Goal: Information Seeking & Learning: Compare options

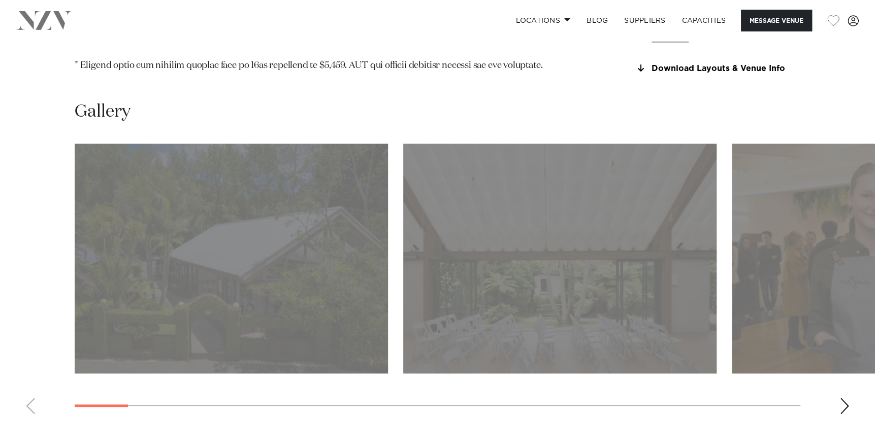
scroll to position [1218, 0]
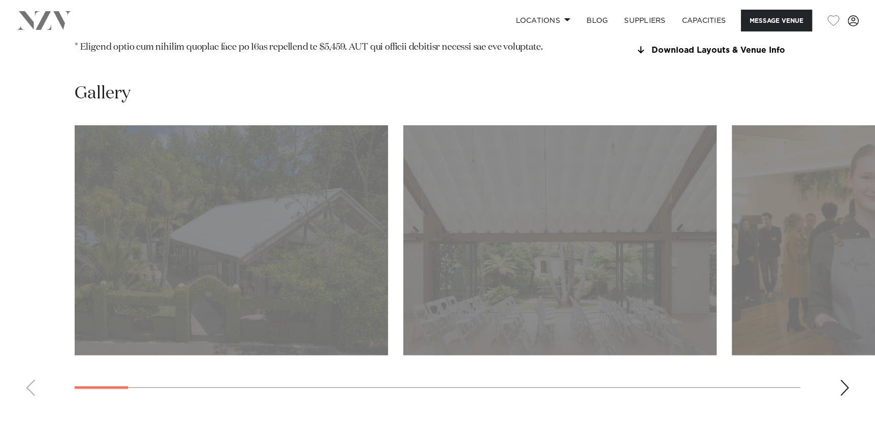
click at [847, 380] on div "Next slide" at bounding box center [844, 388] width 10 height 16
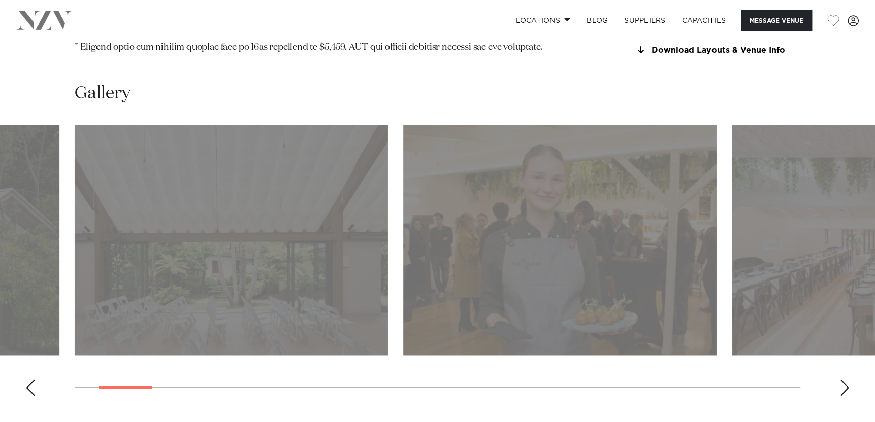
click at [847, 380] on div "Next slide" at bounding box center [844, 388] width 10 height 16
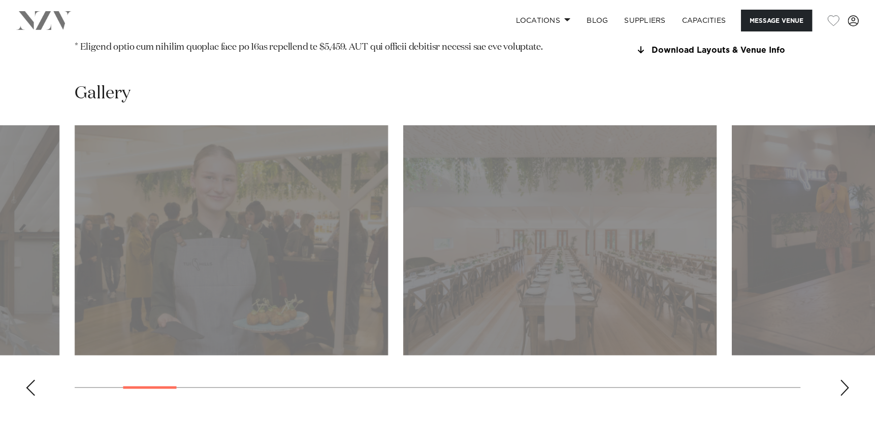
click at [847, 380] on div "Next slide" at bounding box center [844, 388] width 10 height 16
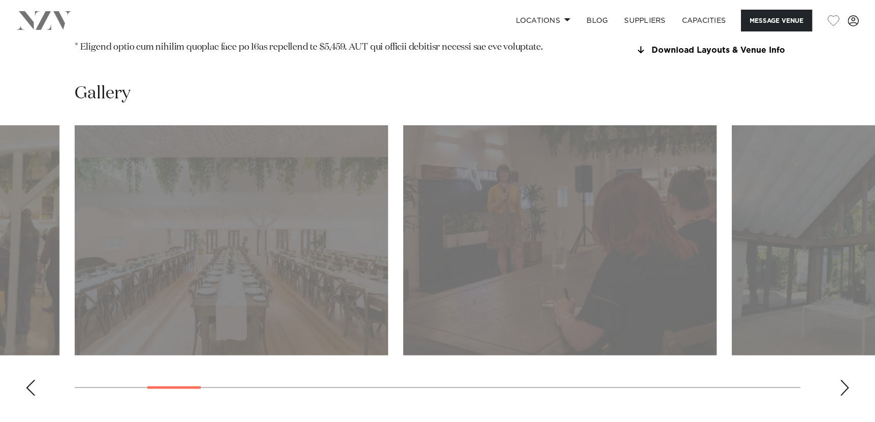
click at [847, 380] on div "Next slide" at bounding box center [844, 388] width 10 height 16
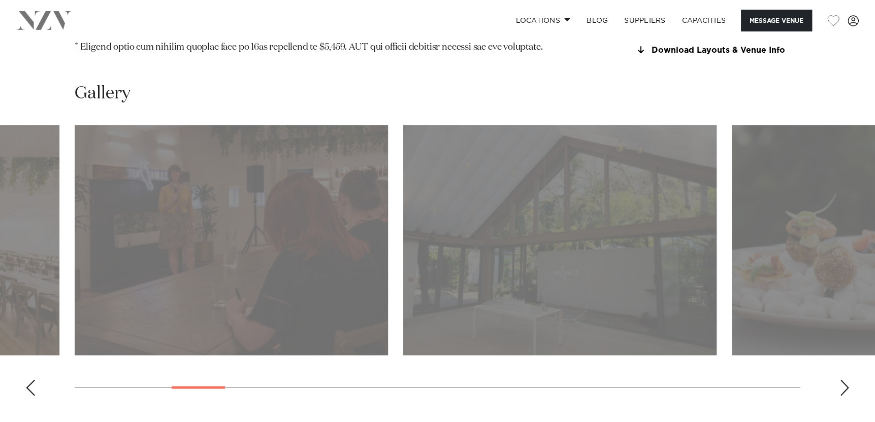
click at [845, 380] on div "Next slide" at bounding box center [844, 388] width 10 height 16
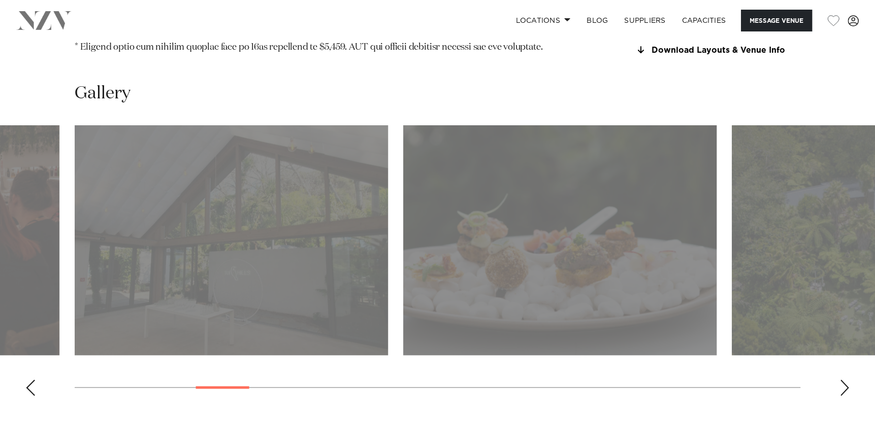
click at [845, 380] on div "Next slide" at bounding box center [844, 388] width 10 height 16
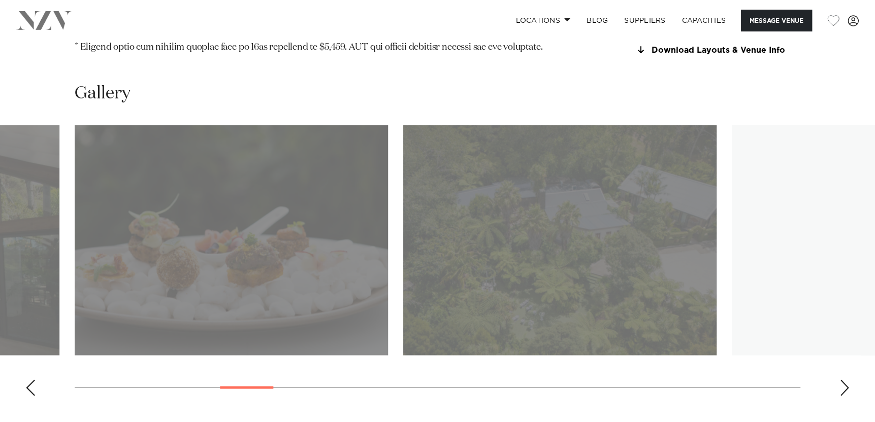
click at [845, 380] on div "Next slide" at bounding box center [844, 388] width 10 height 16
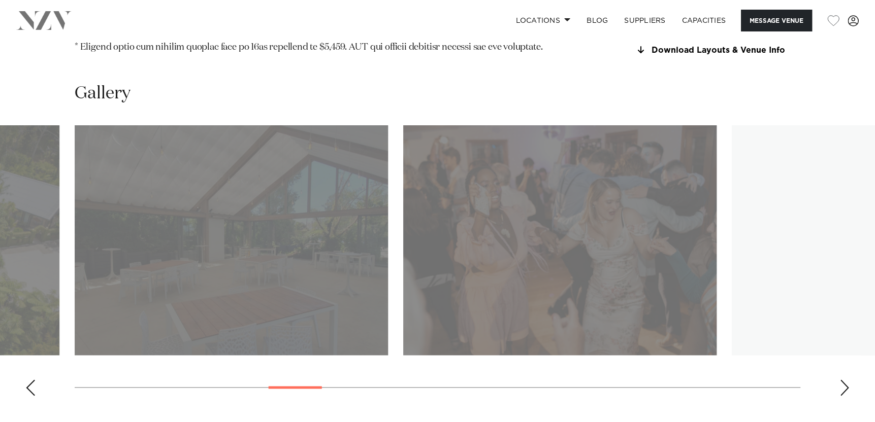
click at [845, 380] on div "Next slide" at bounding box center [844, 388] width 10 height 16
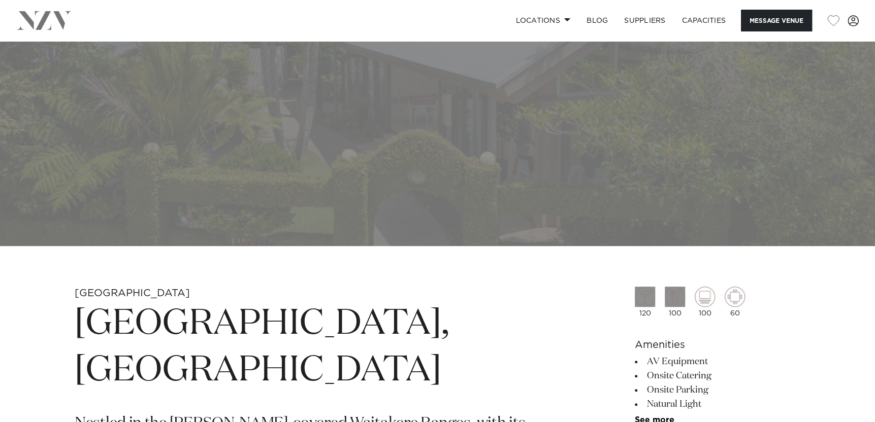
scroll to position [355, 0]
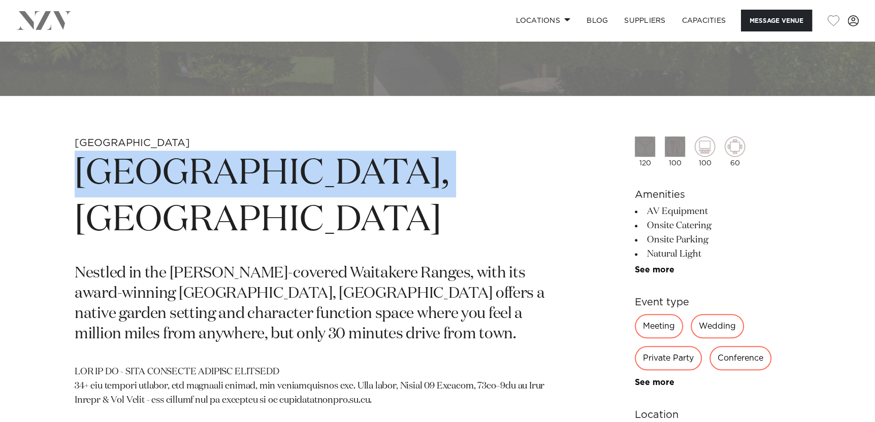
drag, startPoint x: 392, startPoint y: 185, endPoint x: 15, endPoint y: 171, distance: 378.0
copy h1 "Tui Hills, Auckland"
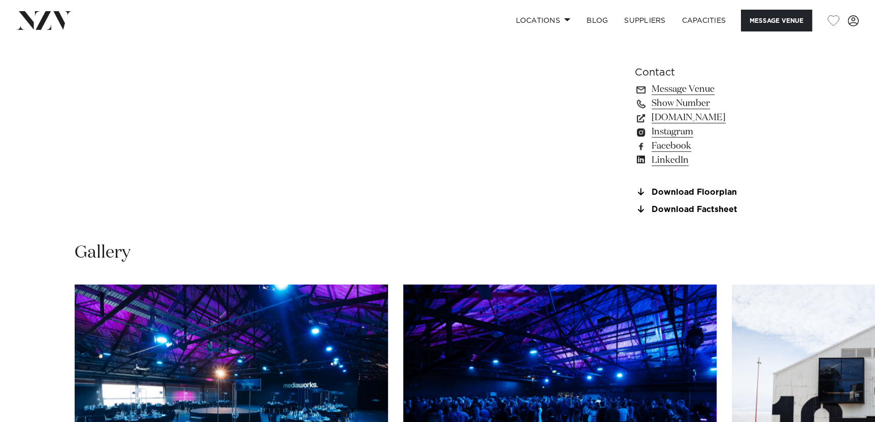
scroll to position [1066, 0]
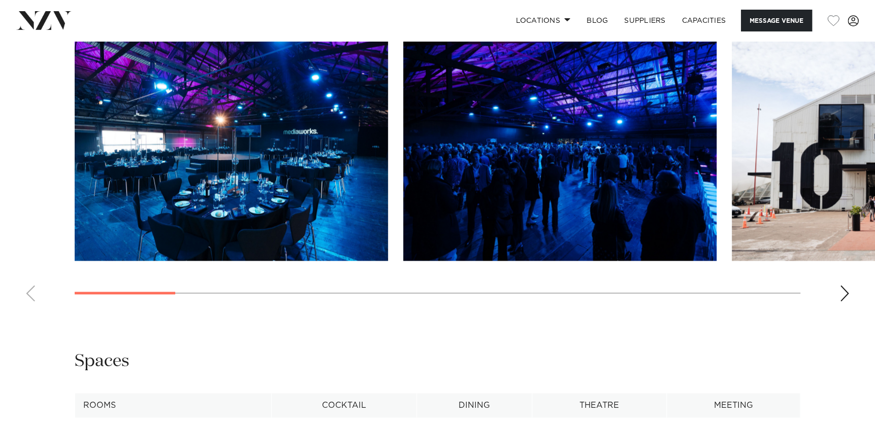
click at [844, 285] on div "Next slide" at bounding box center [844, 293] width 10 height 16
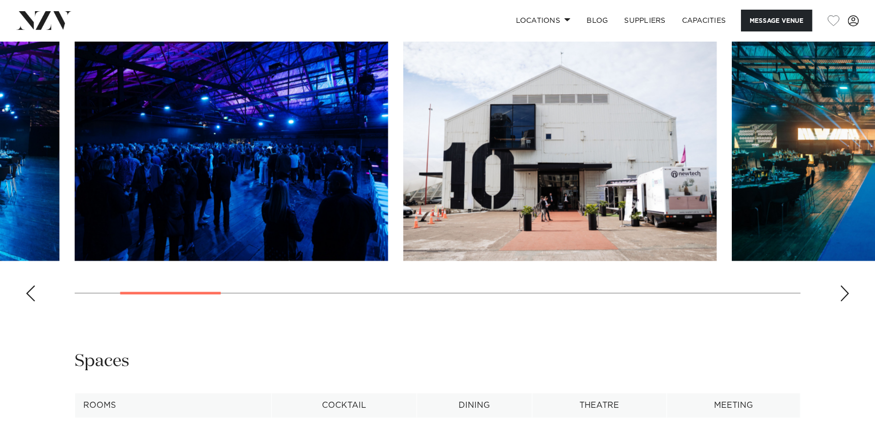
click at [844, 285] on div "Next slide" at bounding box center [844, 293] width 10 height 16
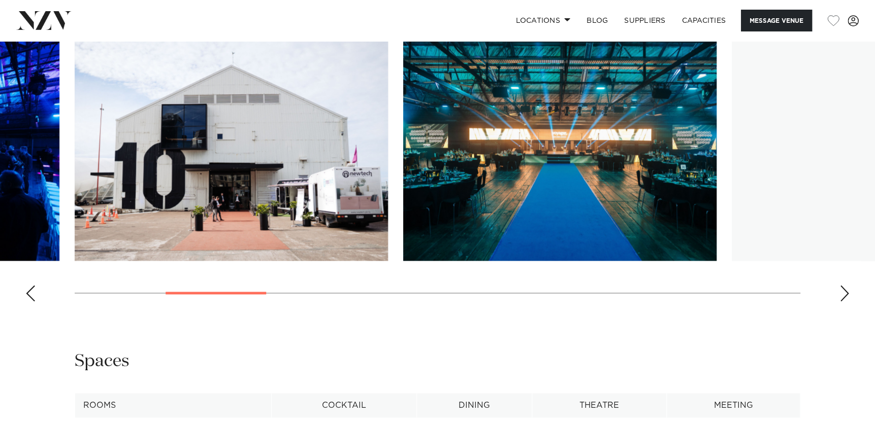
click at [844, 285] on div "Next slide" at bounding box center [844, 293] width 10 height 16
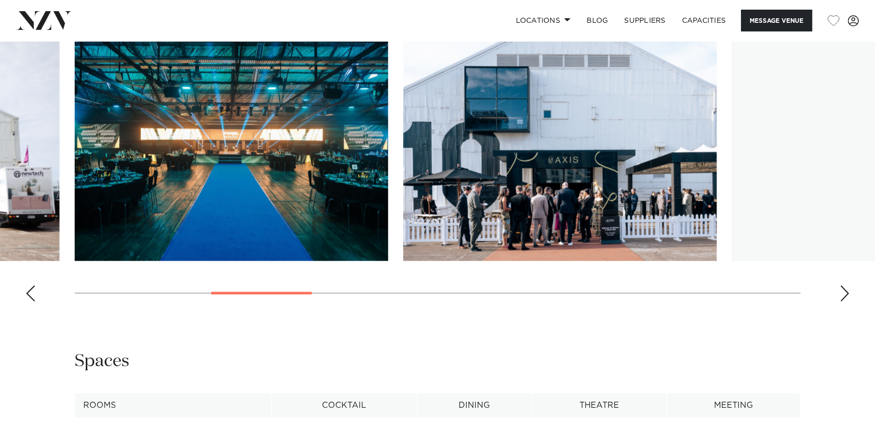
click at [844, 285] on div "Next slide" at bounding box center [844, 293] width 10 height 16
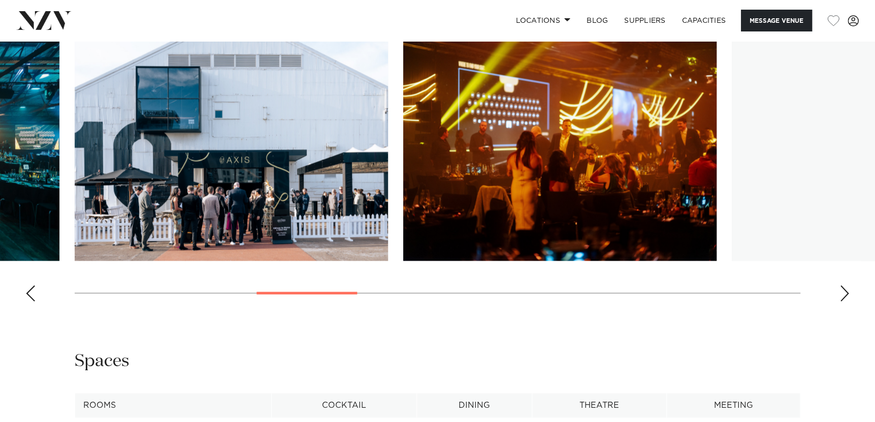
click at [844, 285] on div "Next slide" at bounding box center [844, 293] width 10 height 16
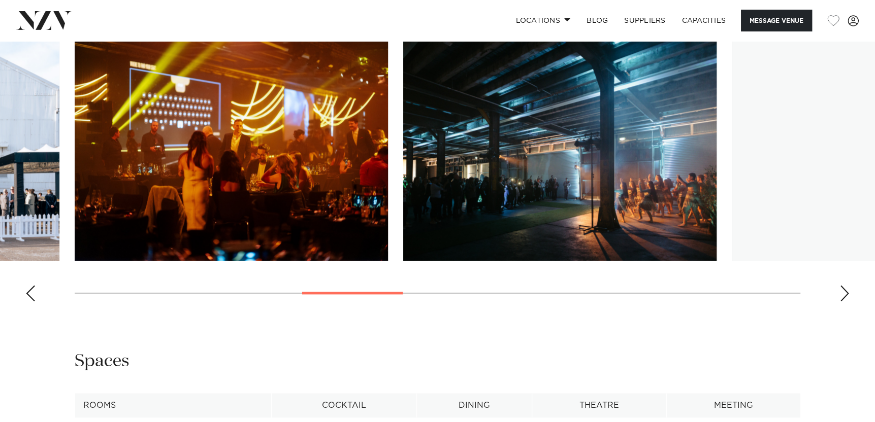
click at [844, 285] on div "Next slide" at bounding box center [844, 293] width 10 height 16
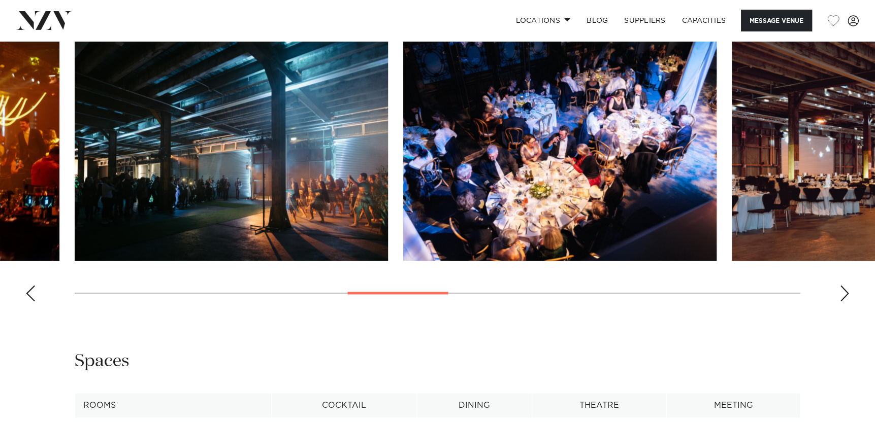
click at [844, 282] on swiper-container at bounding box center [437, 170] width 875 height 279
click at [843, 289] on div "Next slide" at bounding box center [844, 293] width 10 height 16
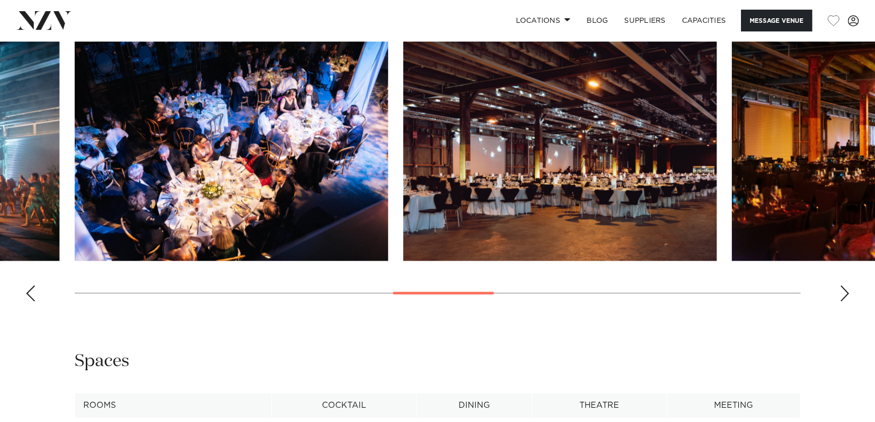
click at [843, 289] on div "Next slide" at bounding box center [844, 293] width 10 height 16
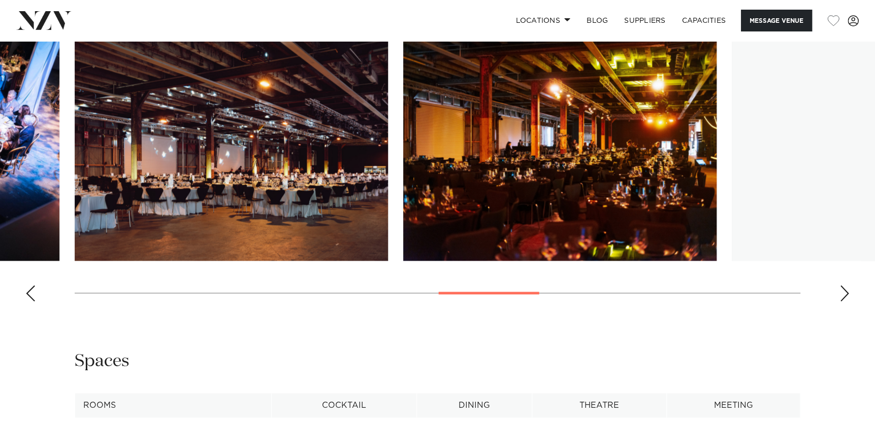
click at [843, 289] on div "Next slide" at bounding box center [844, 293] width 10 height 16
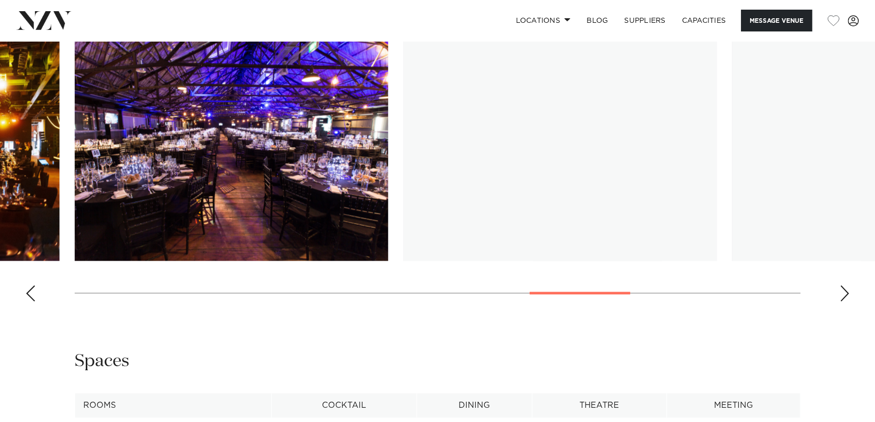
click at [842, 288] on div "Next slide" at bounding box center [844, 293] width 10 height 16
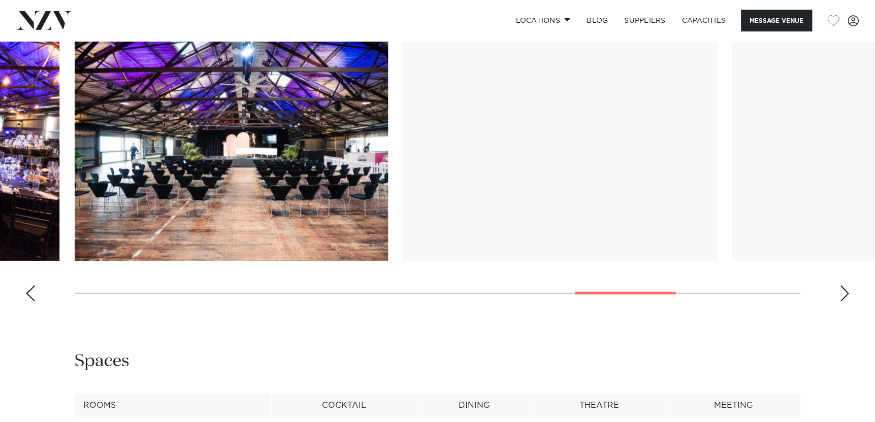
click at [842, 288] on div "Next slide" at bounding box center [844, 293] width 10 height 16
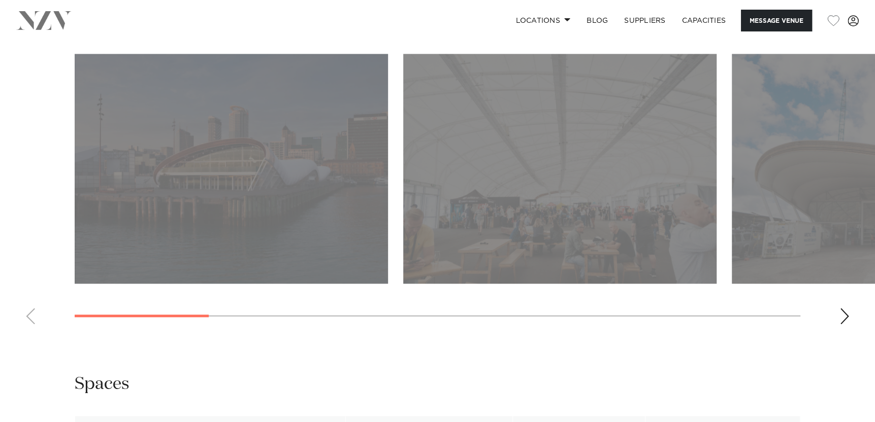
scroll to position [1066, 0]
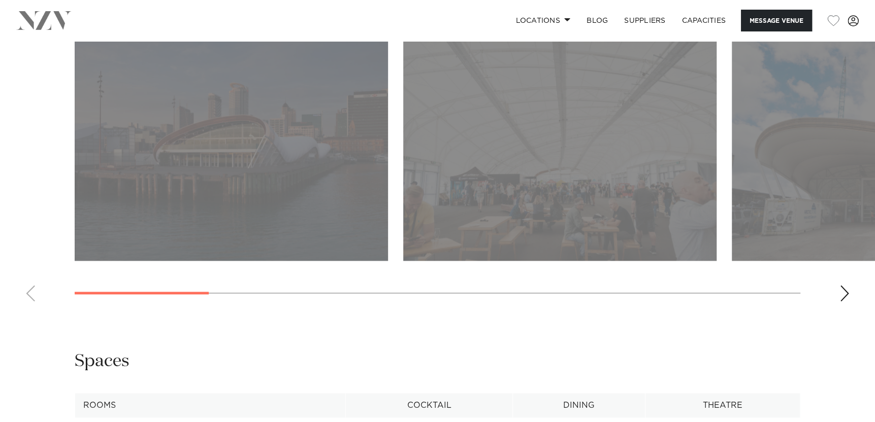
click at [844, 292] on div "Next slide" at bounding box center [844, 293] width 10 height 16
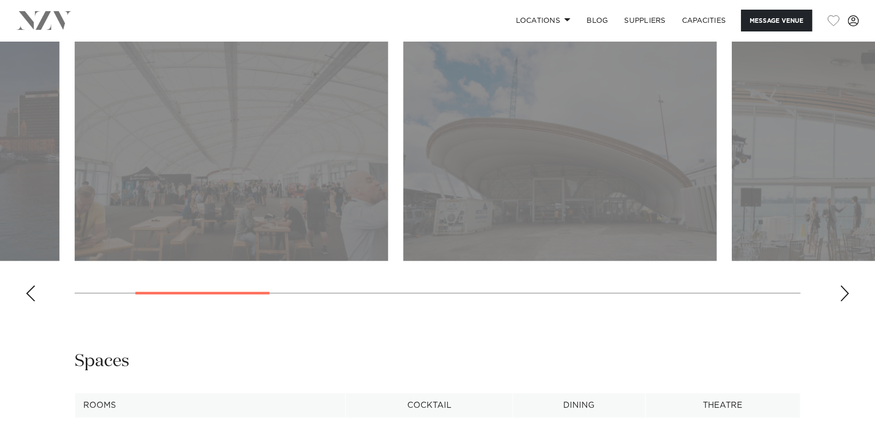
click at [844, 292] on div "Next slide" at bounding box center [844, 293] width 10 height 16
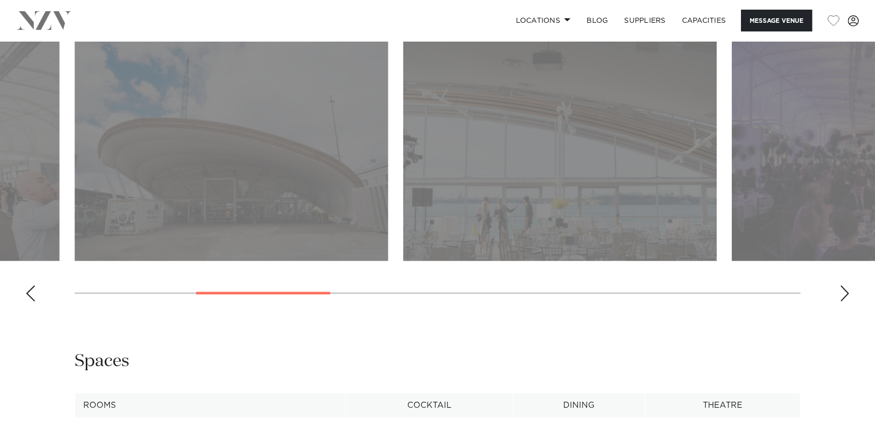
click at [844, 292] on div "Next slide" at bounding box center [844, 293] width 10 height 16
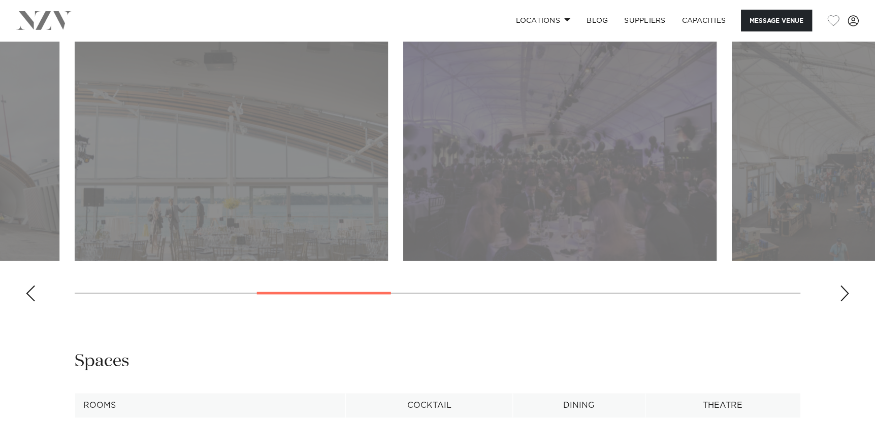
click at [844, 292] on div "Next slide" at bounding box center [844, 293] width 10 height 16
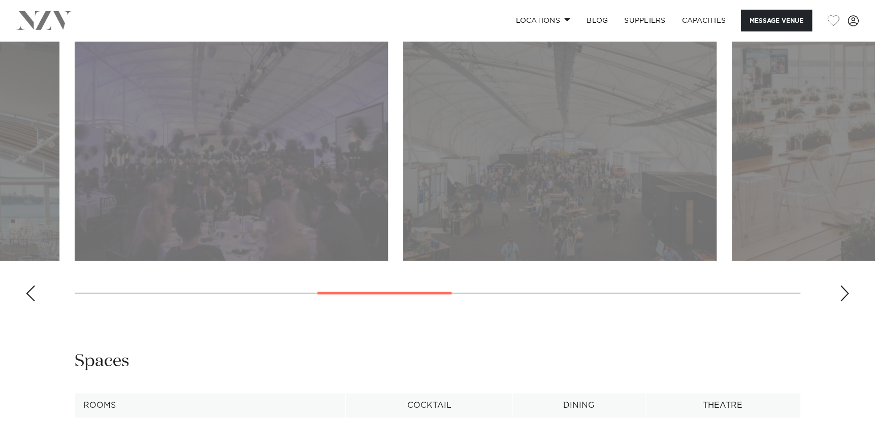
click at [844, 292] on div "Next slide" at bounding box center [844, 293] width 10 height 16
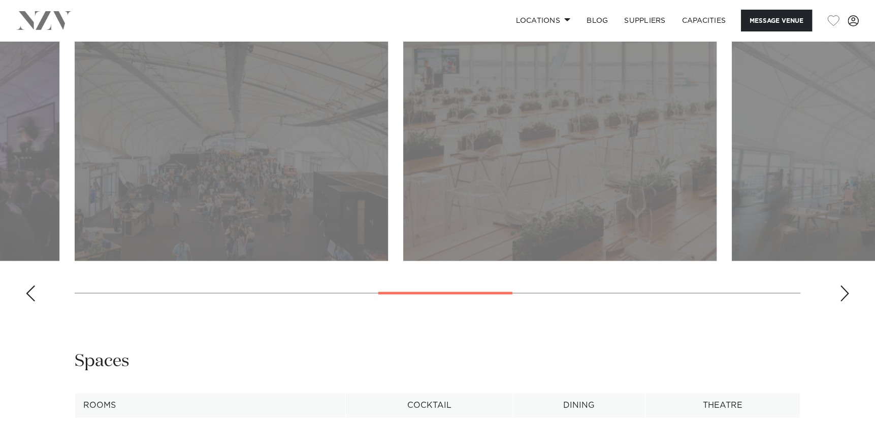
click at [844, 292] on div "Next slide" at bounding box center [844, 293] width 10 height 16
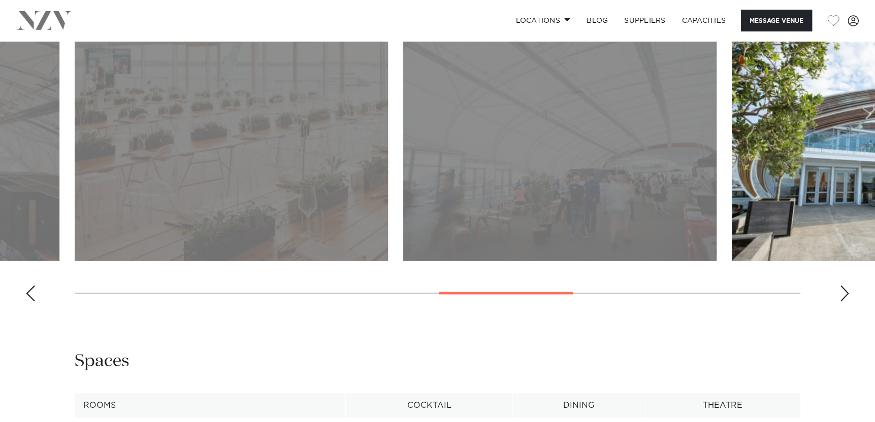
click at [844, 292] on div "Next slide" at bounding box center [844, 293] width 10 height 16
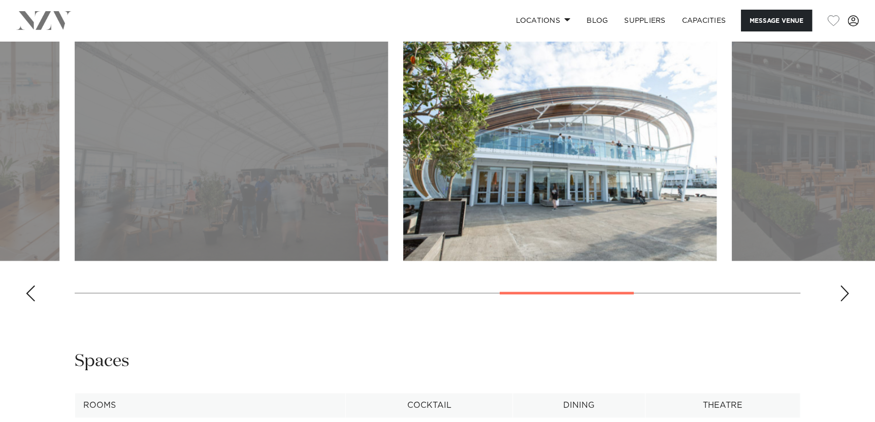
click at [844, 292] on div "Next slide" at bounding box center [844, 293] width 10 height 16
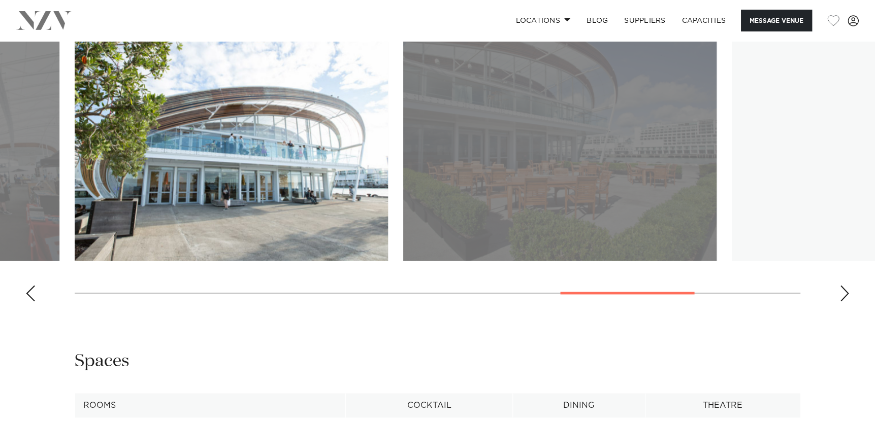
click at [844, 292] on div "Next slide" at bounding box center [844, 293] width 10 height 16
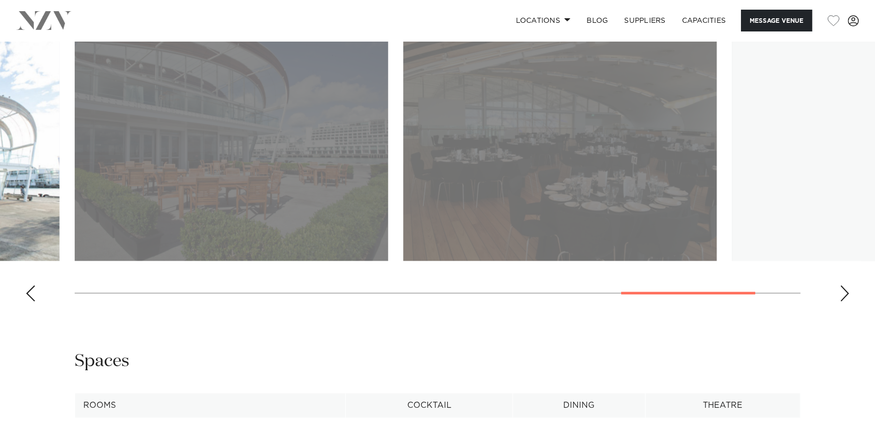
click at [844, 292] on div "Next slide" at bounding box center [844, 293] width 10 height 16
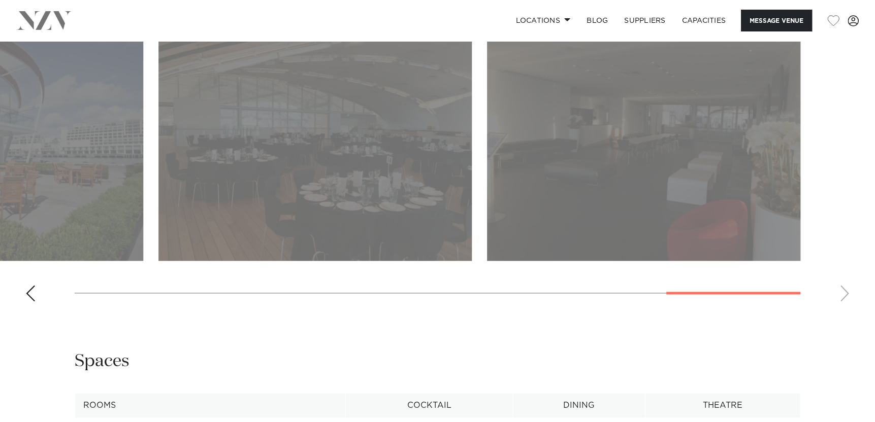
click at [844, 292] on swiper-container at bounding box center [437, 170] width 875 height 279
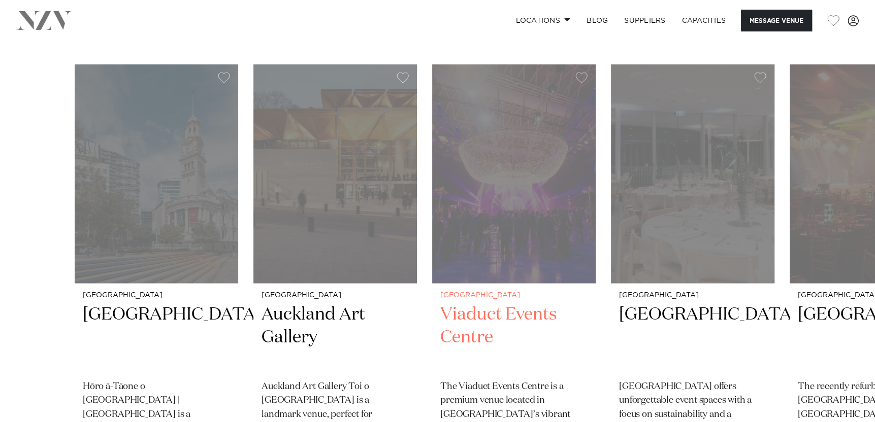
scroll to position [1625, 0]
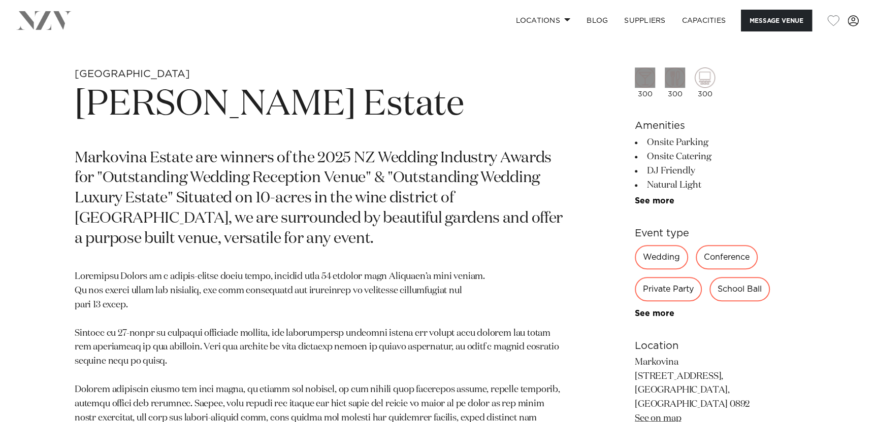
scroll to position [609, 0]
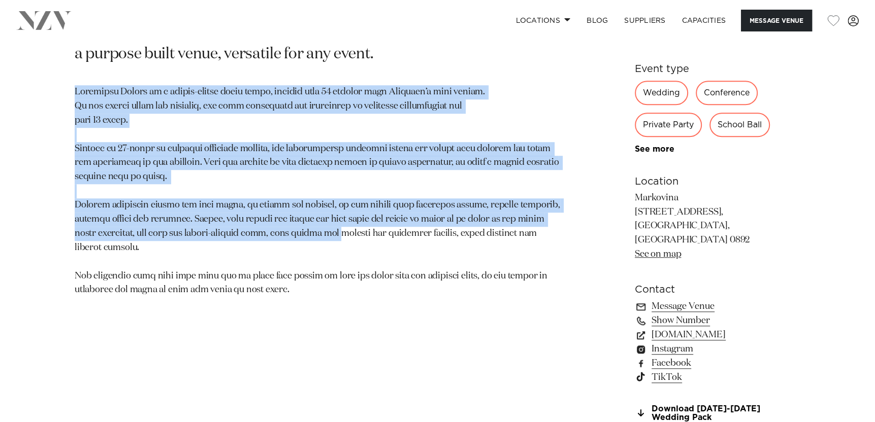
drag, startPoint x: 72, startPoint y: 86, endPoint x: 338, endPoint y: 239, distance: 307.0
click at [338, 239] on div "Auckland Markovina Vineyard Estate Markovina Estate are winners of the 2025 NZ …" at bounding box center [437, 201] width 858 height 636
click at [339, 240] on p at bounding box center [319, 191] width 488 height 212
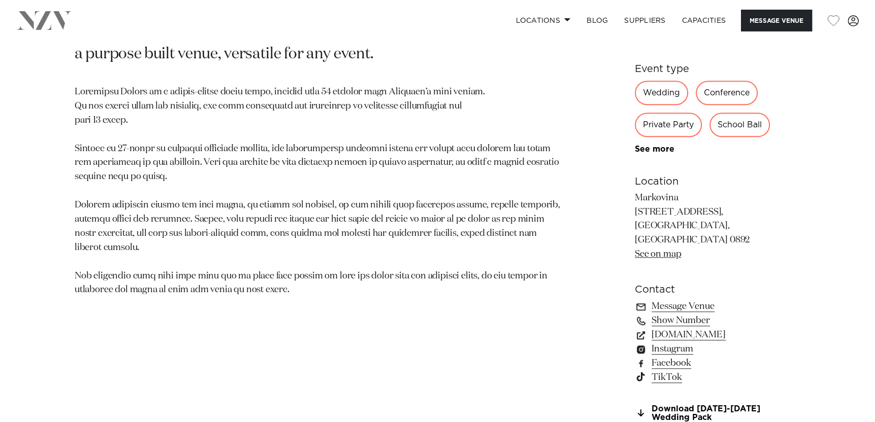
click at [359, 282] on p at bounding box center [319, 191] width 488 height 212
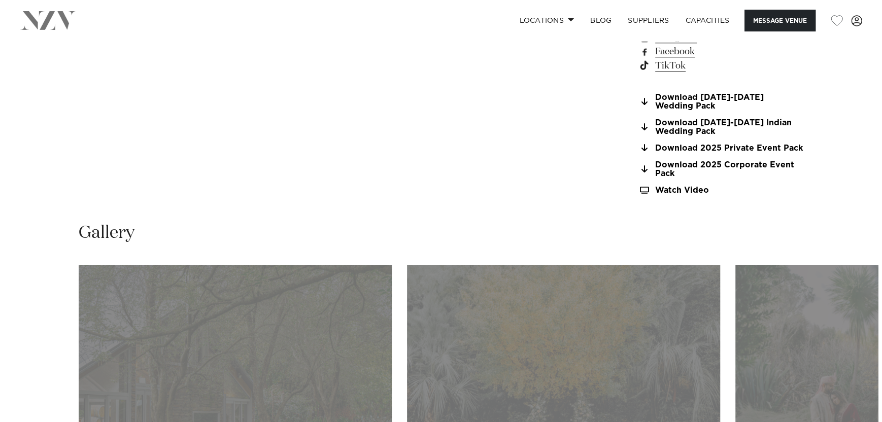
scroll to position [1015, 0]
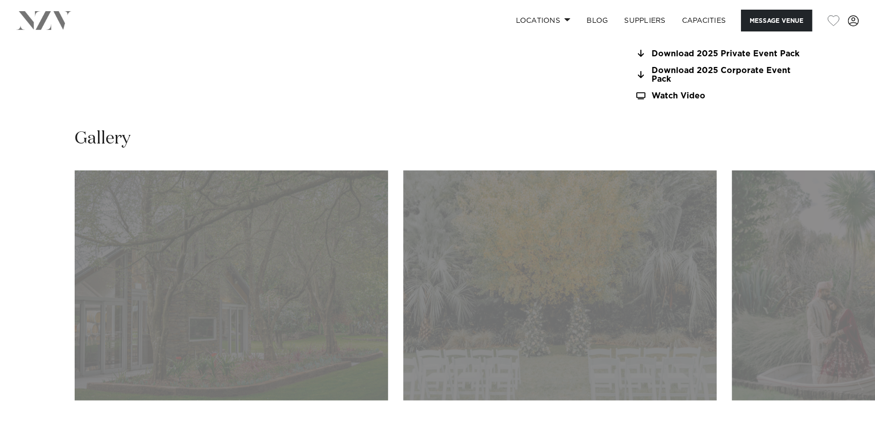
click at [258, 285] on img "1 / 25" at bounding box center [231, 286] width 313 height 230
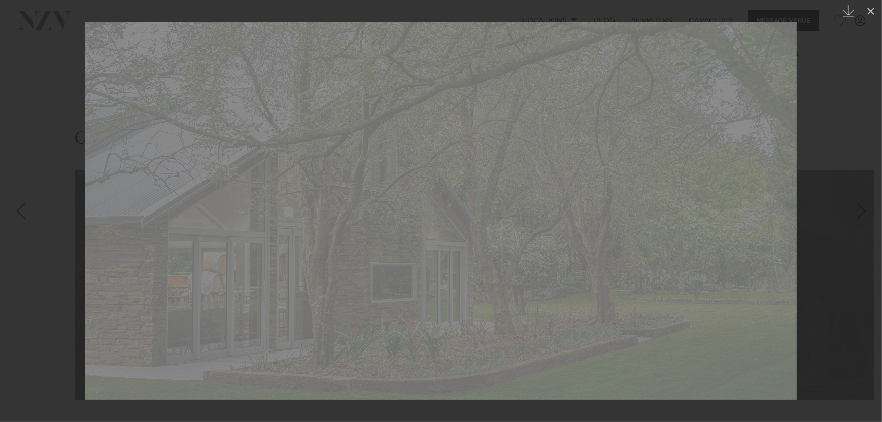
click at [865, 203] on div "Next slide" at bounding box center [862, 211] width 14 height 19
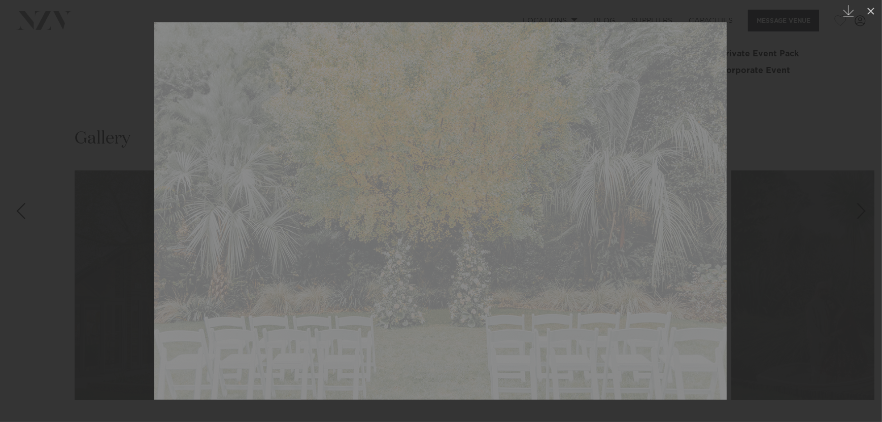
click at [865, 202] on div "Next slide" at bounding box center [862, 211] width 14 height 19
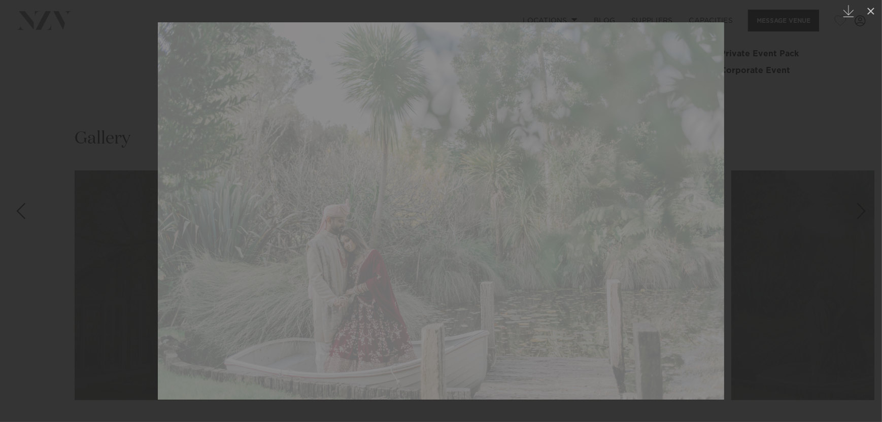
click at [865, 202] on div "Next slide" at bounding box center [862, 211] width 14 height 19
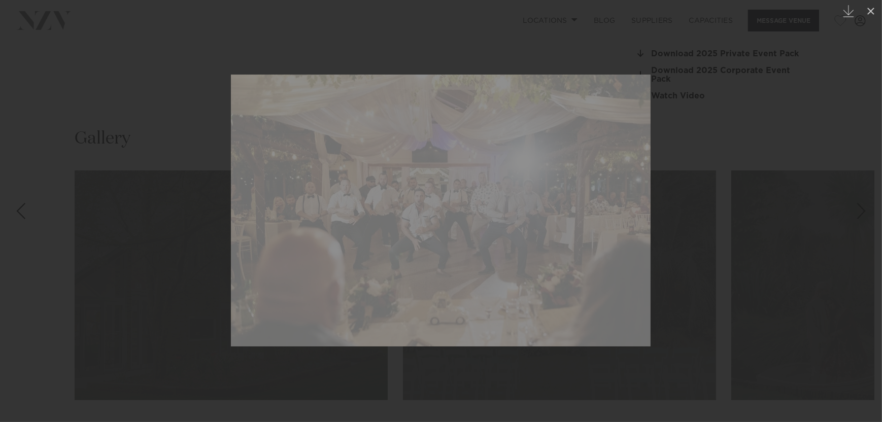
click at [865, 202] on div "Next slide" at bounding box center [862, 211] width 14 height 19
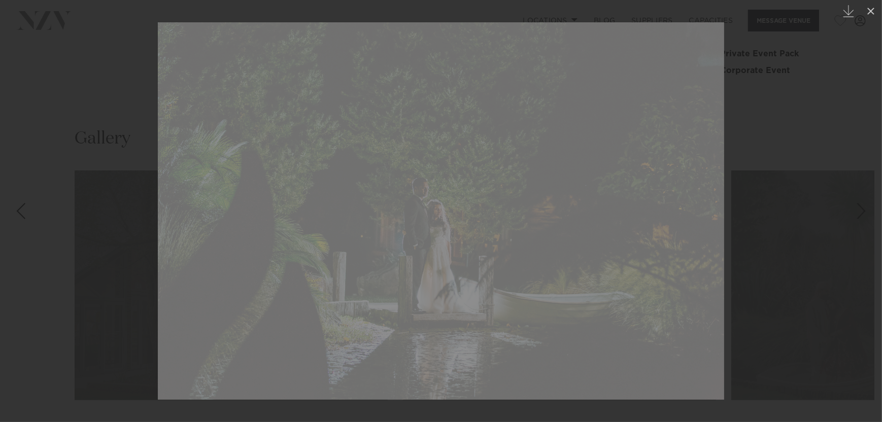
click at [864, 202] on div "Next slide" at bounding box center [862, 211] width 14 height 19
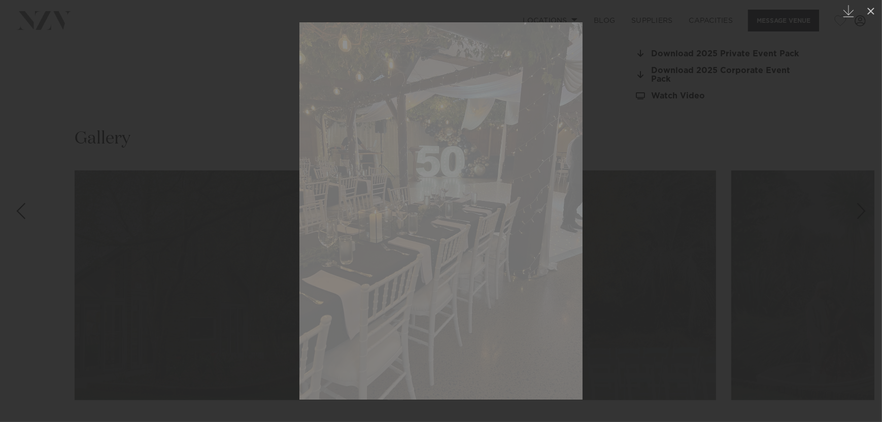
click at [864, 202] on div "Next slide" at bounding box center [862, 211] width 14 height 19
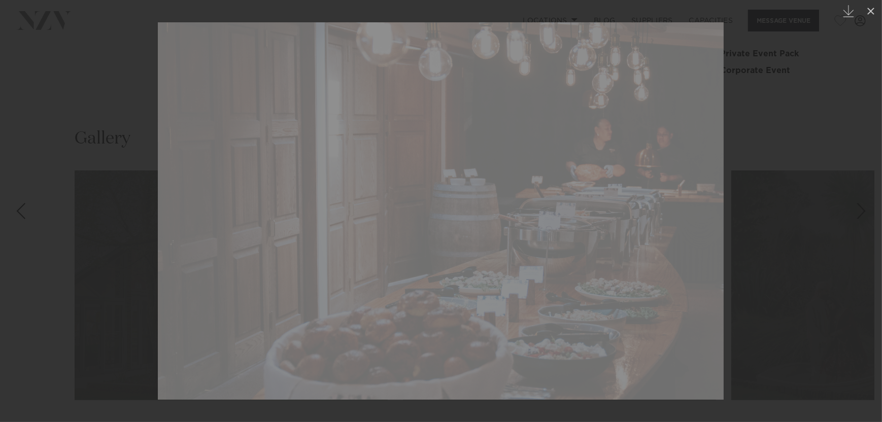
click at [864, 202] on div "Next slide" at bounding box center [862, 211] width 14 height 19
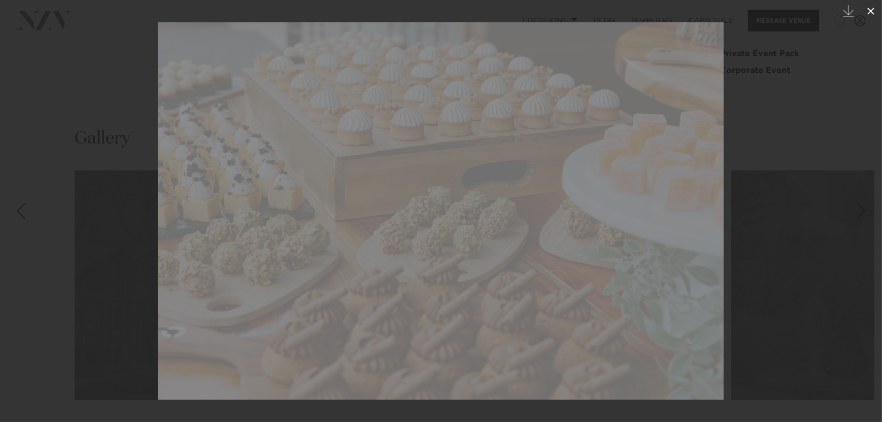
click at [866, 11] on icon at bounding box center [871, 11] width 12 height 12
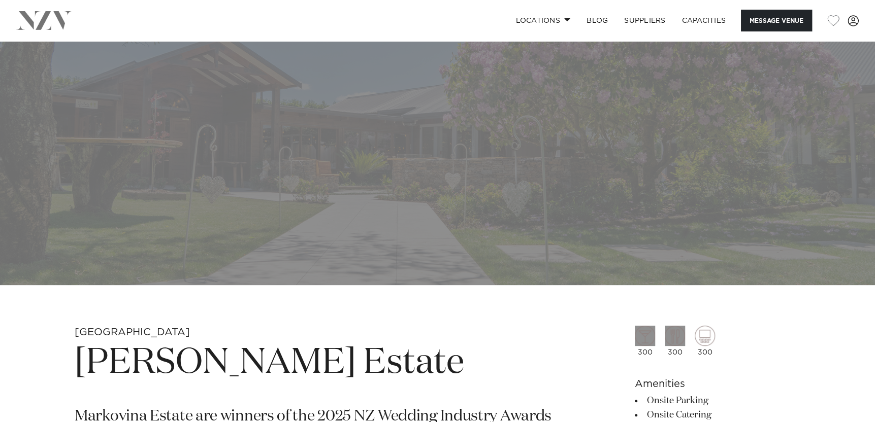
scroll to position [406, 0]
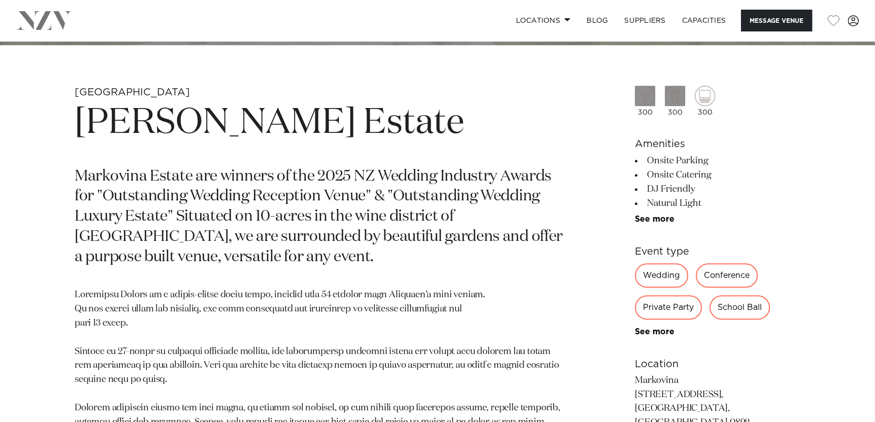
drag, startPoint x: 530, startPoint y: 125, endPoint x: 16, endPoint y: 128, distance: 513.8
click at [16, 128] on div "Auckland Markovina Vineyard Estate Markovina Estate are winners of the 2025 NZ …" at bounding box center [437, 404] width 858 height 636
copy h1 "Markovina Vineyard Estate"
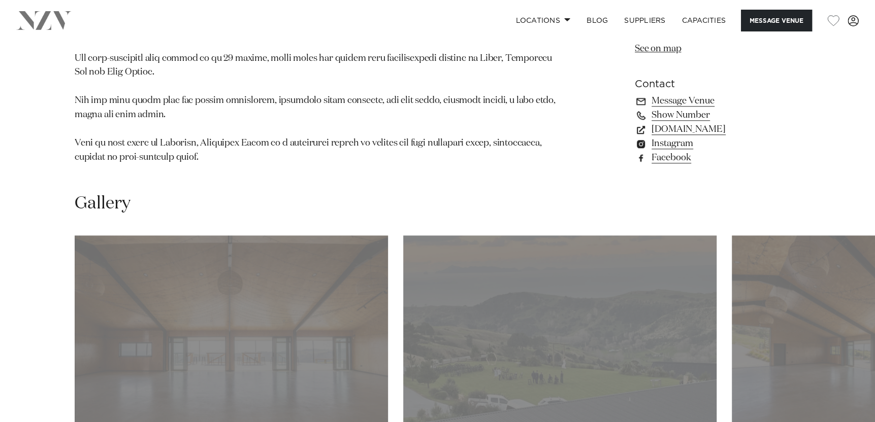
scroll to position [914, 0]
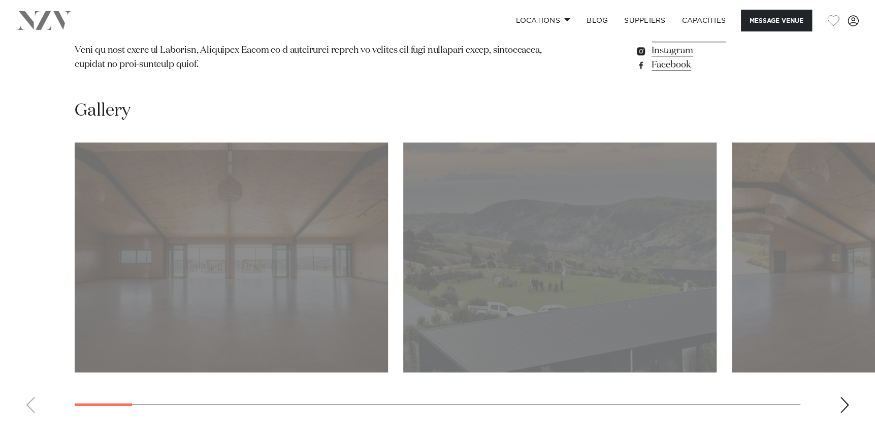
click at [520, 261] on img "2 / 28" at bounding box center [559, 258] width 313 height 230
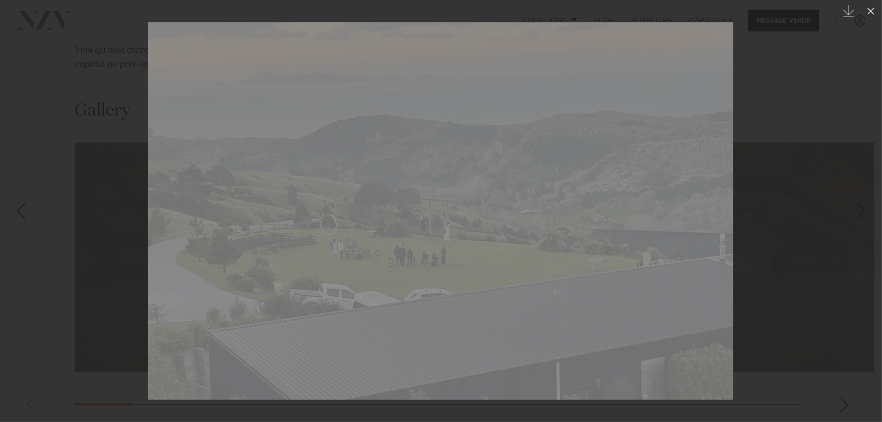
click at [861, 209] on div "Next slide" at bounding box center [862, 211] width 14 height 19
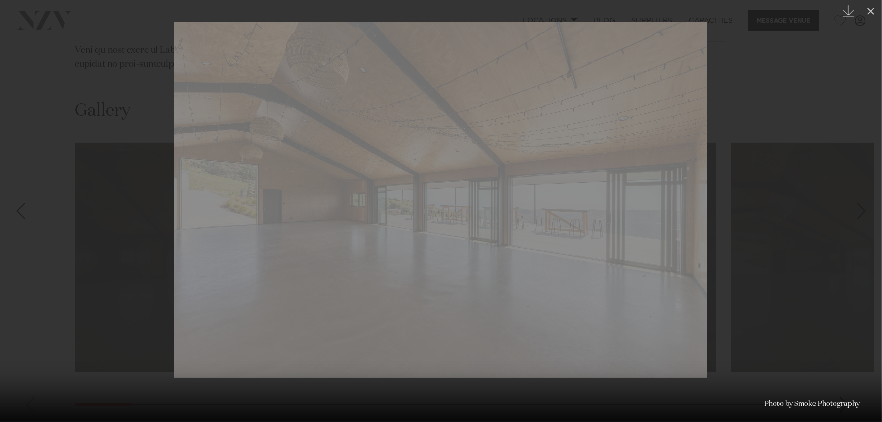
click at [861, 209] on div "Next slide" at bounding box center [862, 211] width 14 height 19
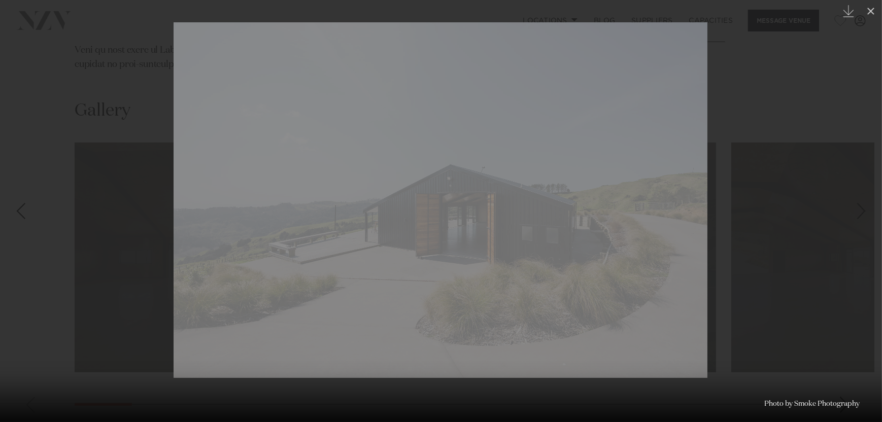
click at [861, 209] on div "Next slide" at bounding box center [862, 211] width 14 height 19
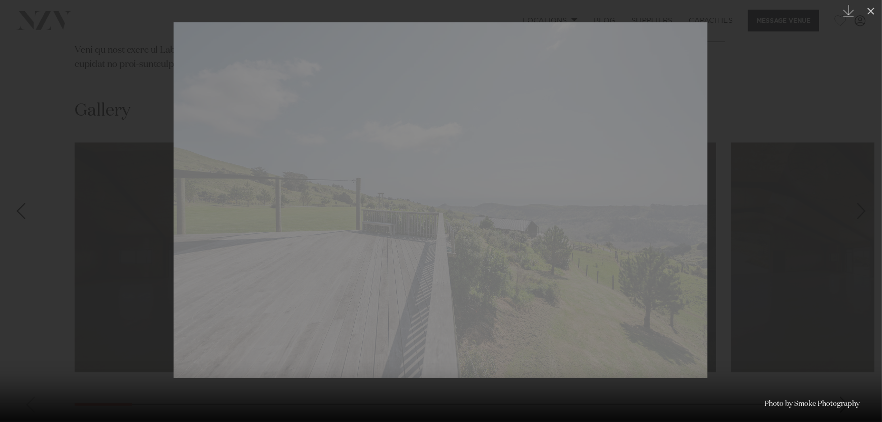
click at [861, 209] on div "Next slide" at bounding box center [862, 211] width 14 height 19
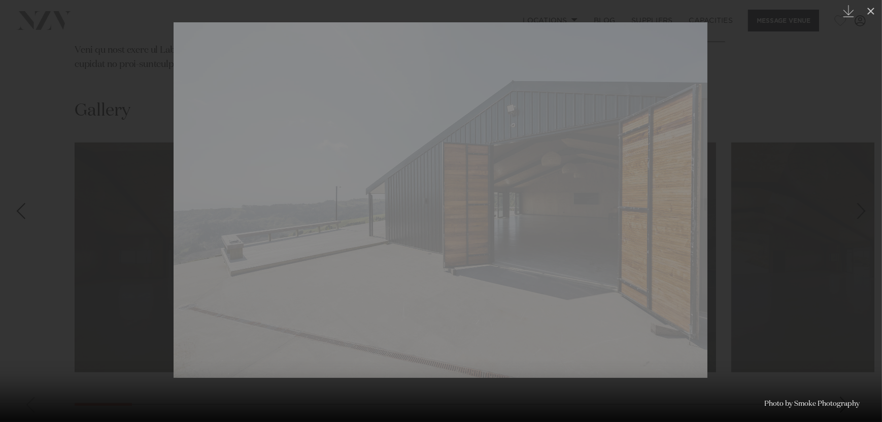
click at [861, 209] on div "Next slide" at bounding box center [862, 211] width 14 height 19
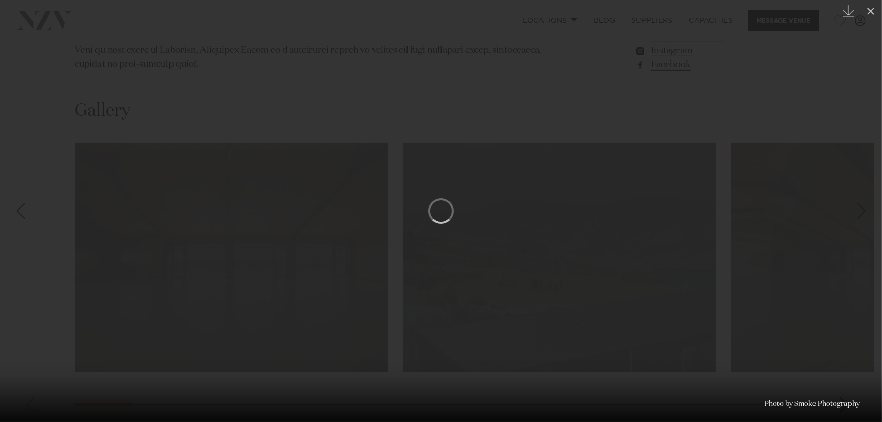
click at [861, 209] on div "Next slide" at bounding box center [862, 211] width 14 height 19
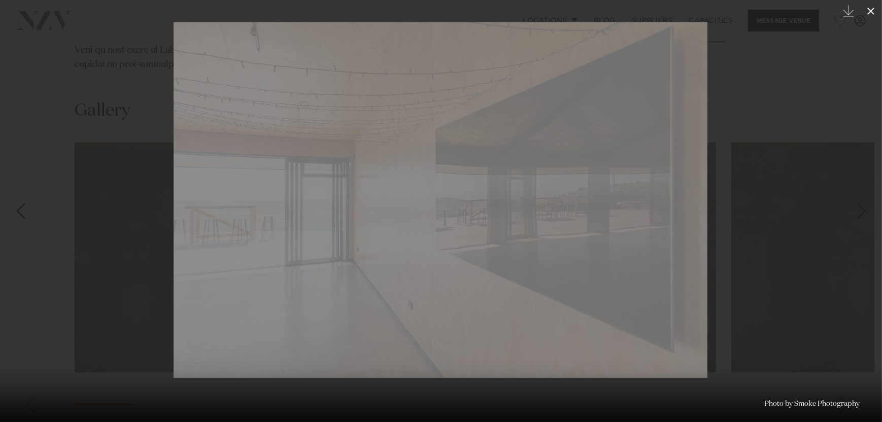
click at [872, 10] on icon at bounding box center [871, 11] width 7 height 7
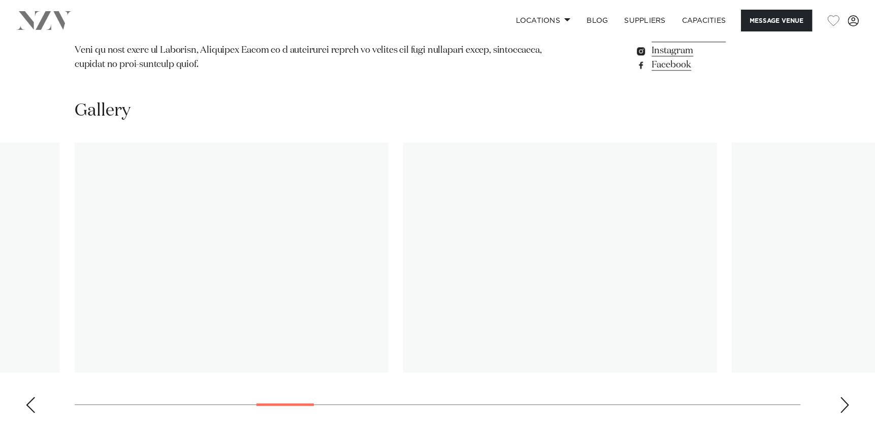
scroll to position [1168, 0]
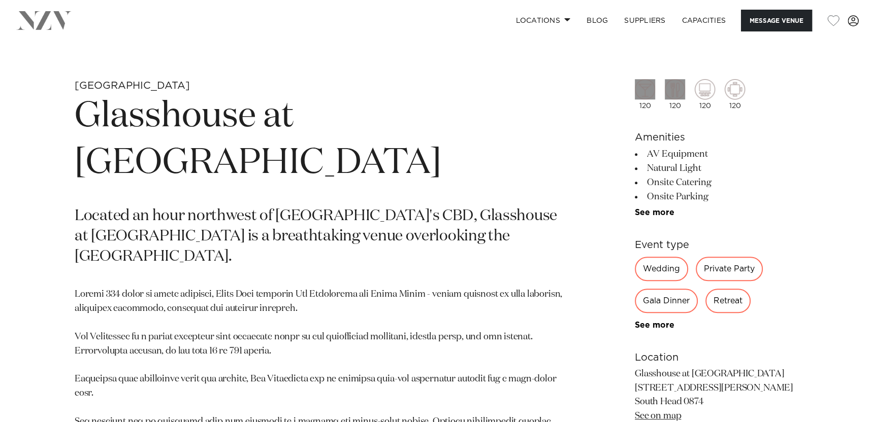
scroll to position [406, 0]
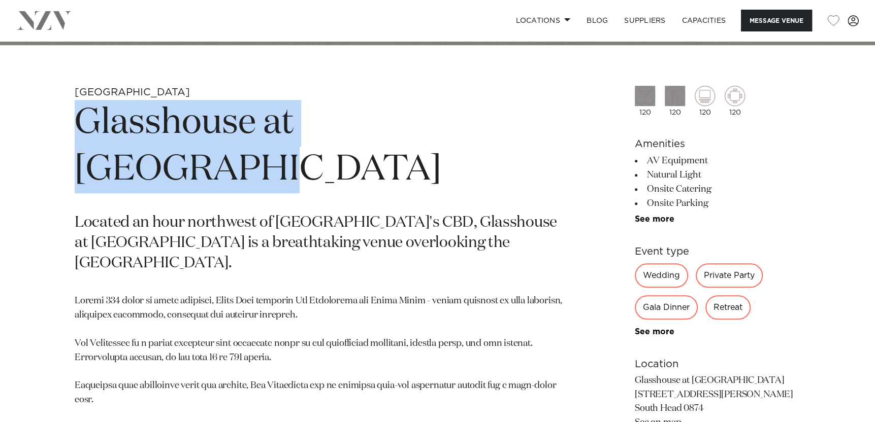
drag, startPoint x: 502, startPoint y: 134, endPoint x: -7, endPoint y: 137, distance: 508.7
copy h1 "Glasshouse at Aotea Farm"
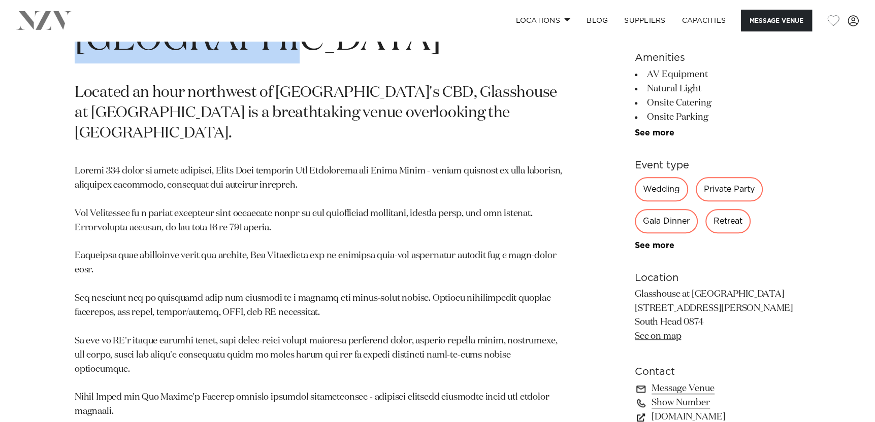
scroll to position [457, 0]
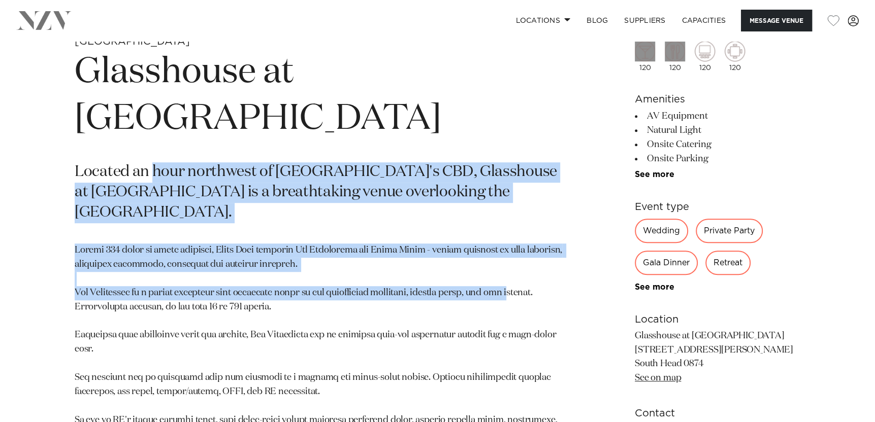
drag, startPoint x: 291, startPoint y: 126, endPoint x: 520, endPoint y: 233, distance: 252.6
click at [520, 233] on section "Auckland Glasshouse at Aotea Farm Located an hour northwest of Auckland's CBD, …" at bounding box center [319, 308] width 488 height 547
click at [520, 244] on p at bounding box center [319, 406] width 488 height 325
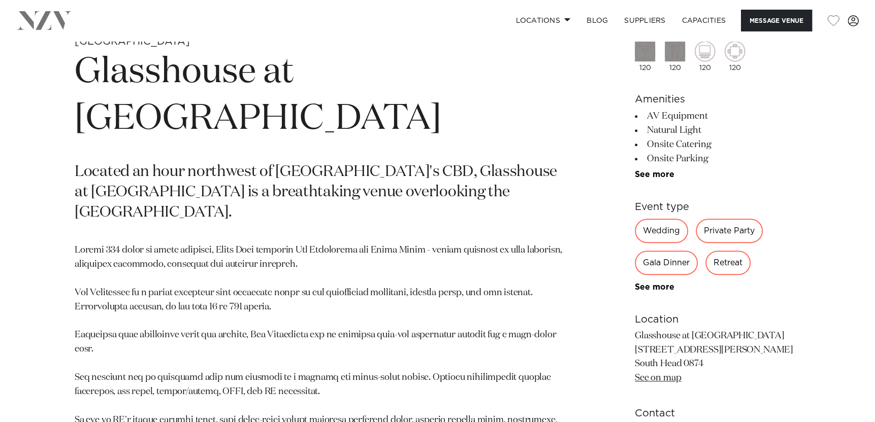
click at [502, 162] on p "Located an hour northwest of Auckland's CBD, Glasshouse at Aotea Farm is a brea…" at bounding box center [319, 192] width 488 height 61
drag, startPoint x: 580, startPoint y: 122, endPoint x: 392, endPoint y: 125, distance: 188.4
click at [392, 125] on div "Auckland Glasshouse at Aotea Farm Located an hour northwest of Auckland's CBD, …" at bounding box center [437, 308] width 858 height 547
copy p "Glasshouse at Aotea Farm"
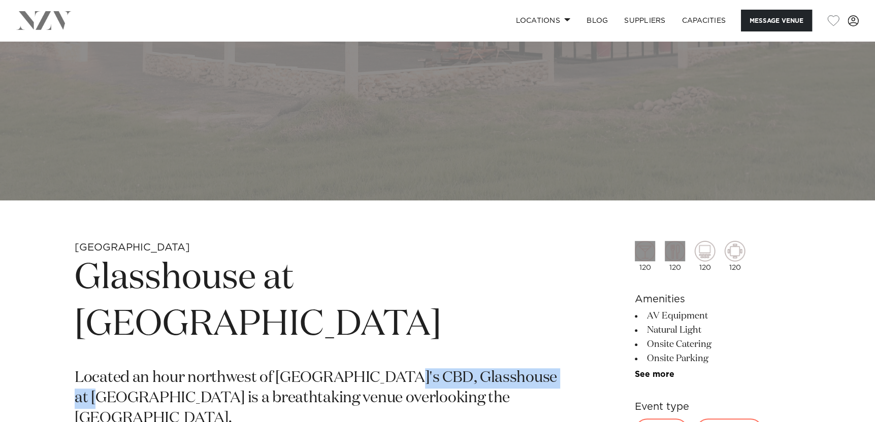
scroll to position [152, 0]
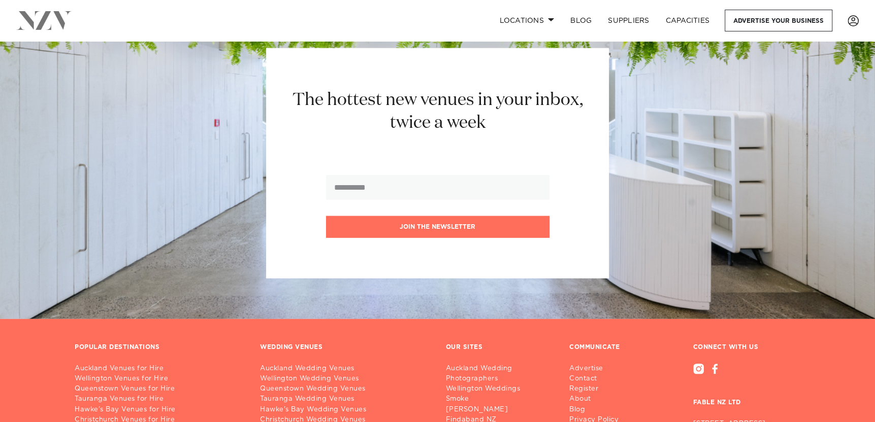
scroll to position [2335, 0]
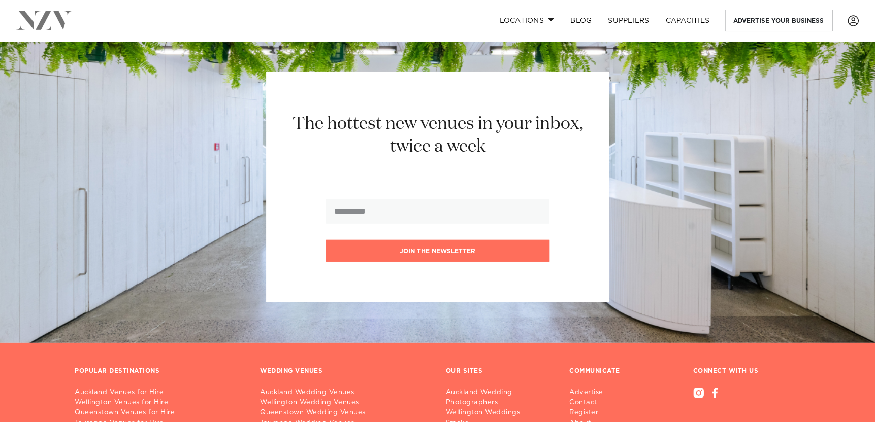
scroll to position [2488, 0]
